Goal: Information Seeking & Learning: Learn about a topic

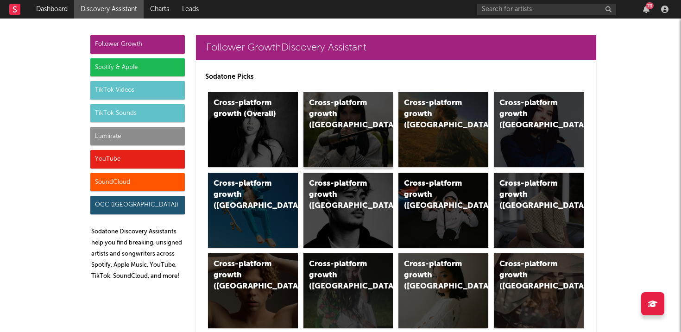
click at [360, 133] on div "Cross-platform growth ([GEOGRAPHIC_DATA])" at bounding box center [348, 129] width 90 height 75
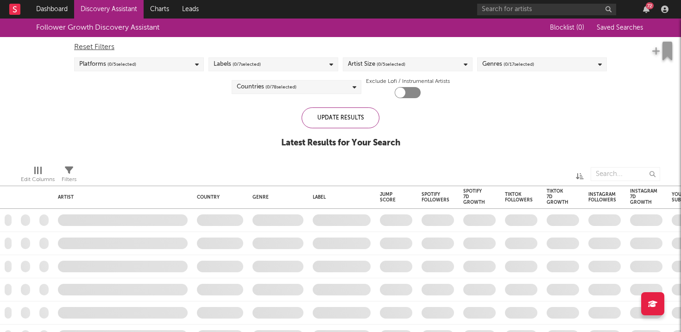
checkbox input "true"
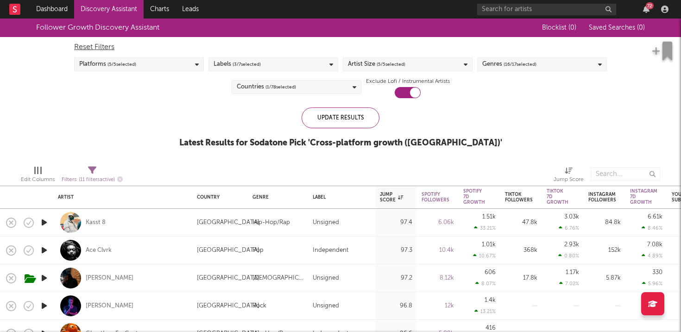
click at [65, 20] on div "Follower Growth Discovery Assistant" at bounding box center [282, 28] width 493 height 19
click at [63, 11] on link "Dashboard" at bounding box center [52, 9] width 44 height 19
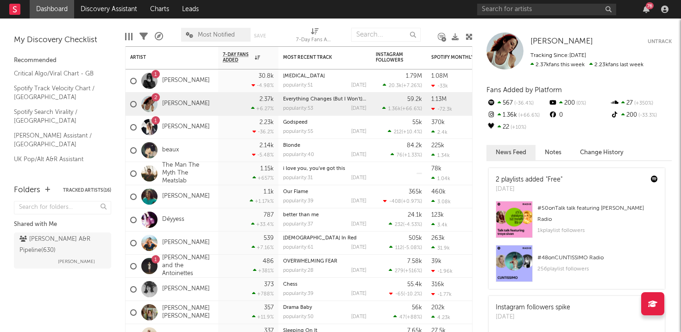
click at [647, 15] on div "76" at bounding box center [574, 9] width 195 height 19
click at [646, 6] on div "76" at bounding box center [650, 5] width 8 height 7
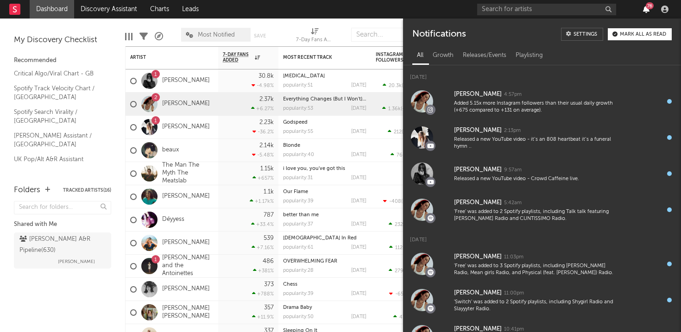
click at [644, 6] on icon "button" at bounding box center [646, 9] width 6 height 7
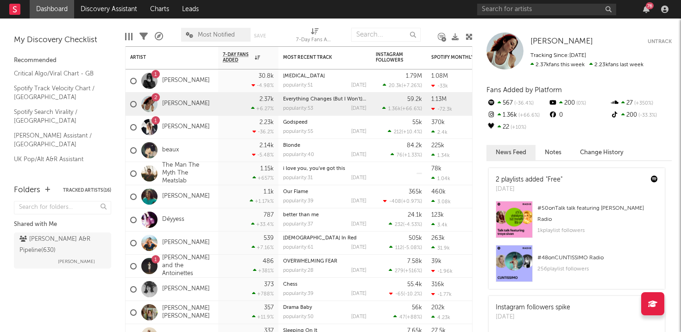
click at [529, 16] on div "76" at bounding box center [574, 9] width 195 height 19
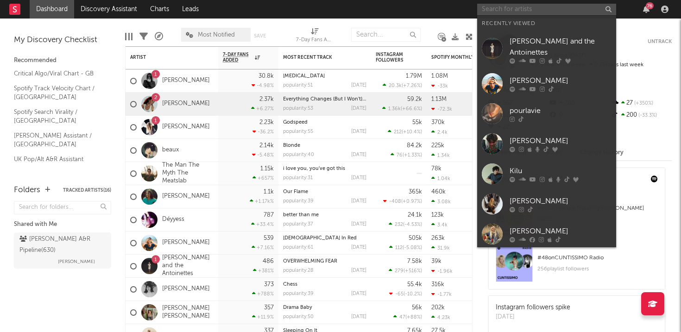
click at [522, 6] on input "text" at bounding box center [546, 10] width 139 height 12
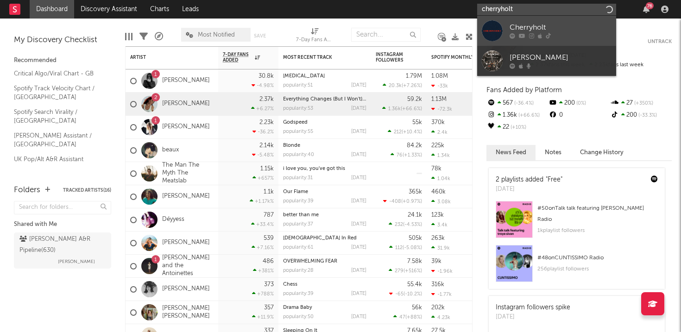
type input "cherryholt"
click at [532, 26] on div "Cherryholt" at bounding box center [561, 27] width 102 height 11
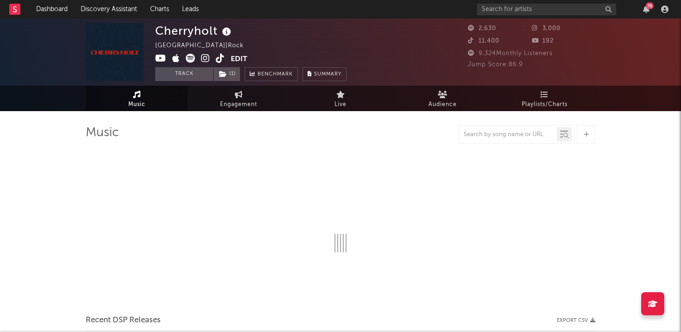
select select "1w"
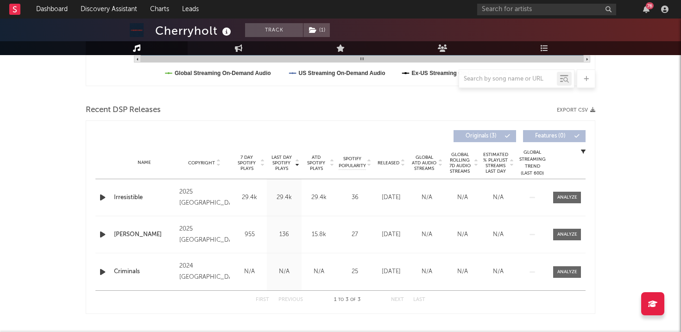
scroll to position [285, 0]
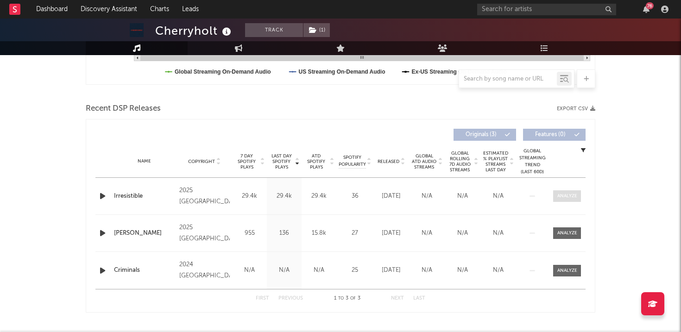
click at [568, 196] on div at bounding box center [567, 196] width 20 height 7
